Goal: Task Accomplishment & Management: Complete application form

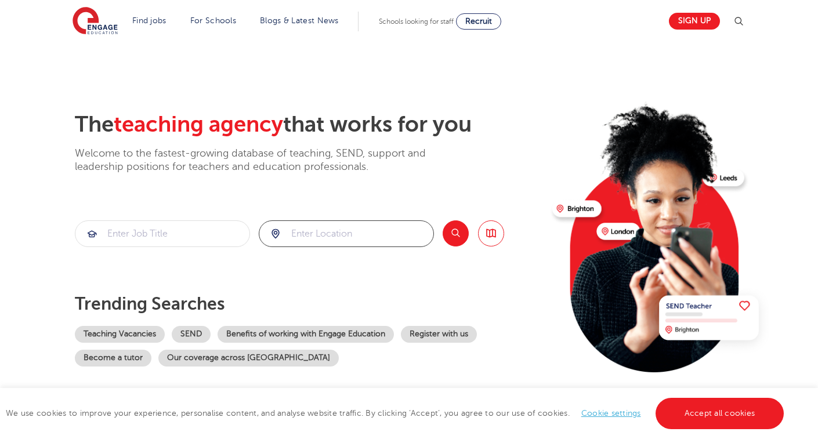
click at [355, 240] on input "search" at bounding box center [346, 234] width 174 height 26
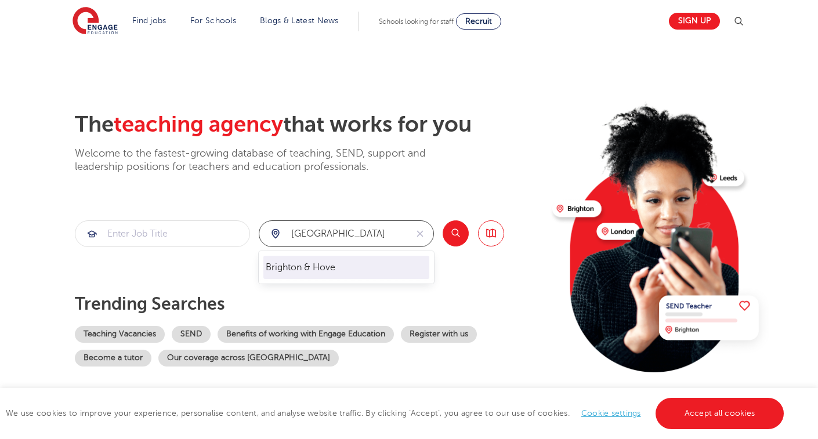
drag, startPoint x: 360, startPoint y: 269, endPoint x: 377, endPoint y: 266, distance: 17.1
click at [360, 269] on li "Brighton & Hove" at bounding box center [347, 267] width 166 height 23
type input "Brighton & Hove"
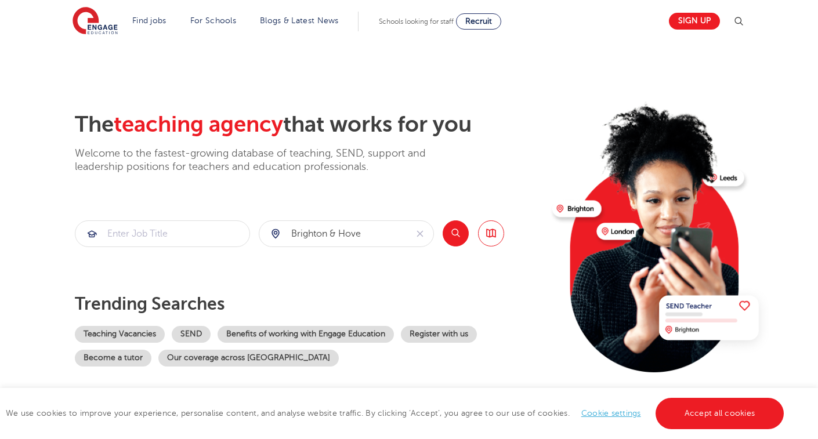
click at [450, 233] on button "Search" at bounding box center [456, 234] width 26 height 26
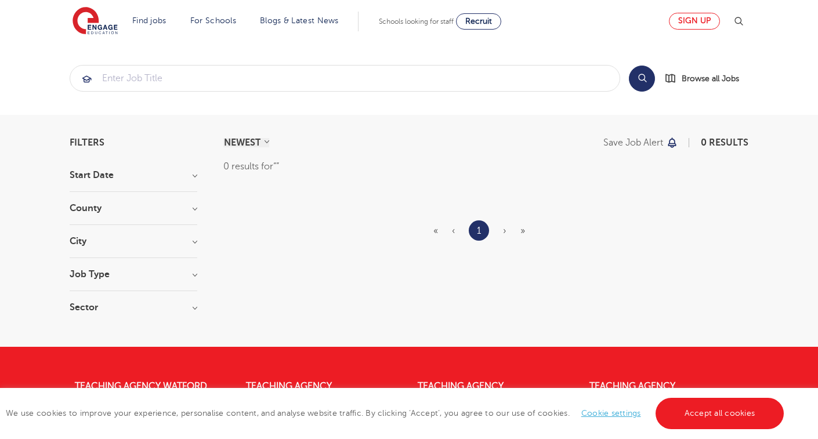
click at [696, 20] on link "Sign up" at bounding box center [694, 21] width 51 height 17
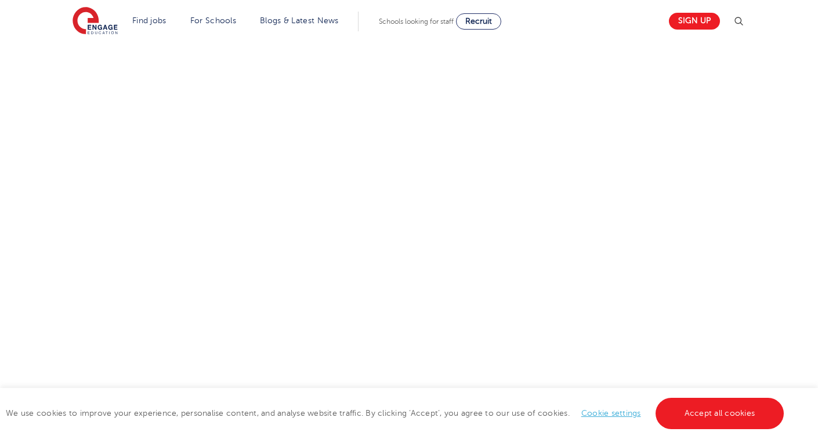
scroll to position [658, 0]
click at [696, 253] on div "Let us know more about you!" at bounding box center [409, 100] width 704 height 722
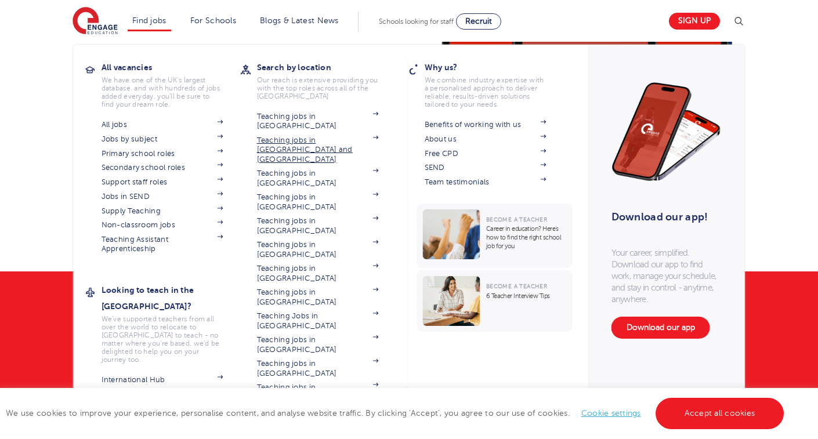
scroll to position [827, 1]
click at [272, 136] on link "Teaching jobs in [GEOGRAPHIC_DATA] and [GEOGRAPHIC_DATA]" at bounding box center [318, 150] width 122 height 28
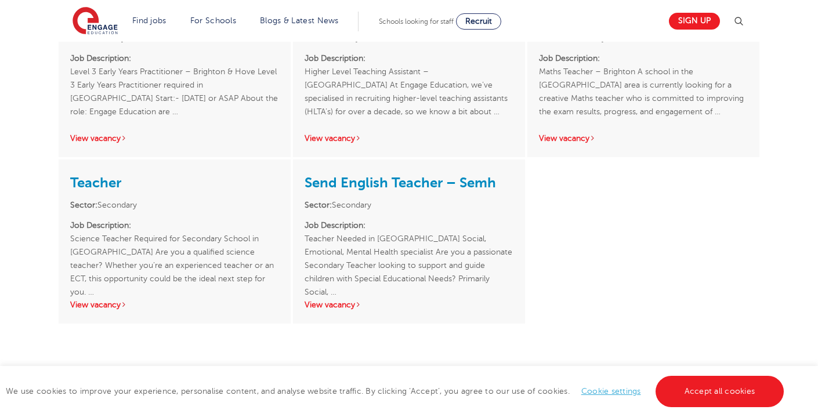
scroll to position [1336, 0]
